Goal: Task Accomplishment & Management: Use online tool/utility

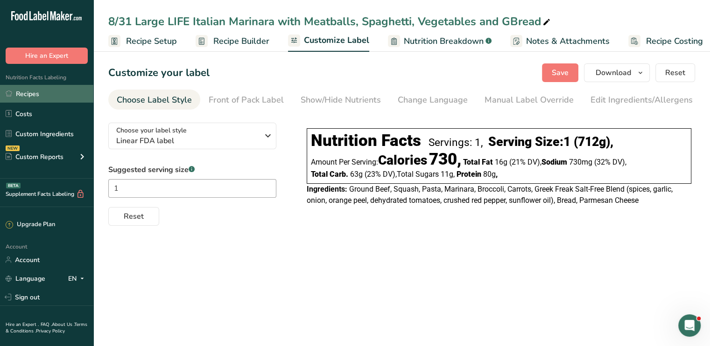
click at [54, 96] on link "Recipes" at bounding box center [46, 94] width 93 height 18
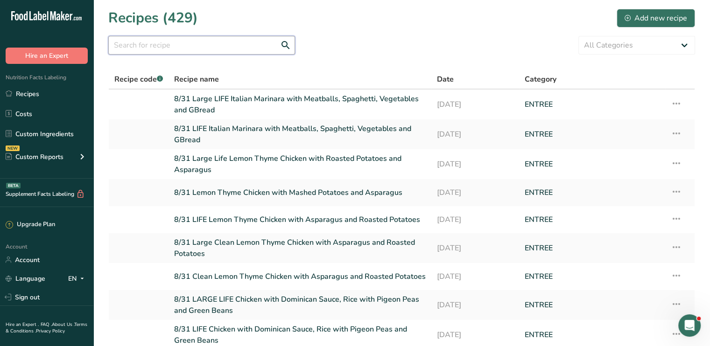
click at [200, 44] on input "text" at bounding box center [201, 45] width 187 height 19
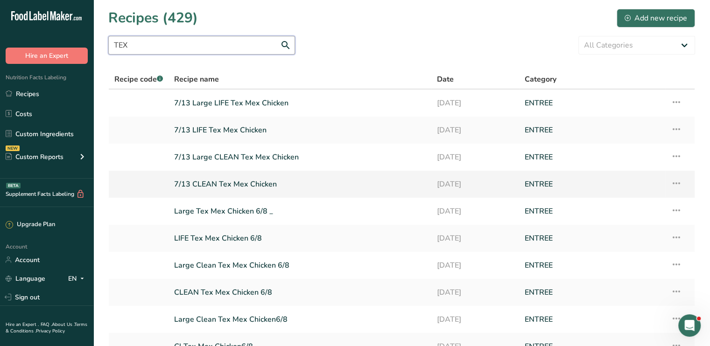
type input "TEX"
click at [251, 182] on link "7/13 CLEAN Tex Mex Chicken" at bounding box center [300, 185] width 252 height 20
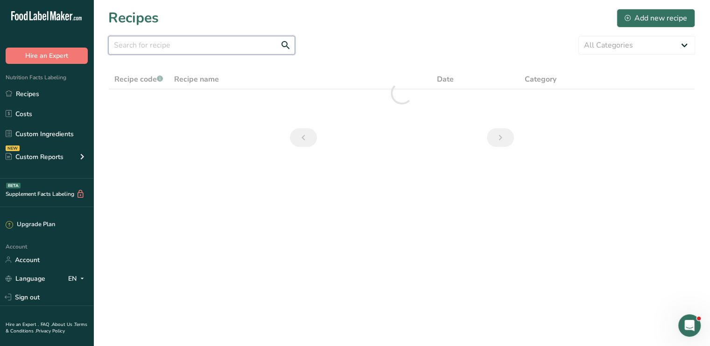
click at [203, 46] on input "text" at bounding box center [201, 45] width 187 height 19
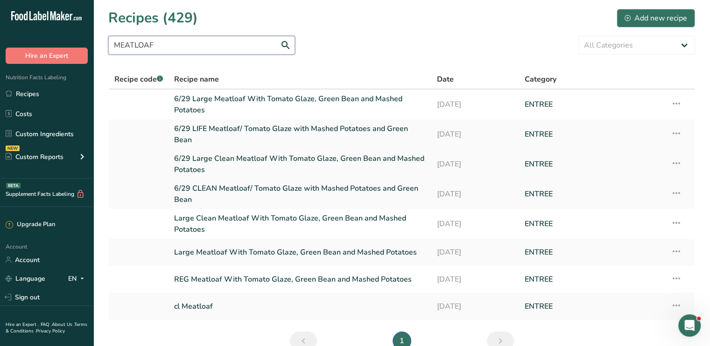
type input "MEATLOAF"
click at [326, 162] on link "6/29 Large Clean Meatloaf With Tomato Glaze, Green Bean and Mashed Potatoes" at bounding box center [300, 164] width 252 height 22
